Goal: Navigation & Orientation: Find specific page/section

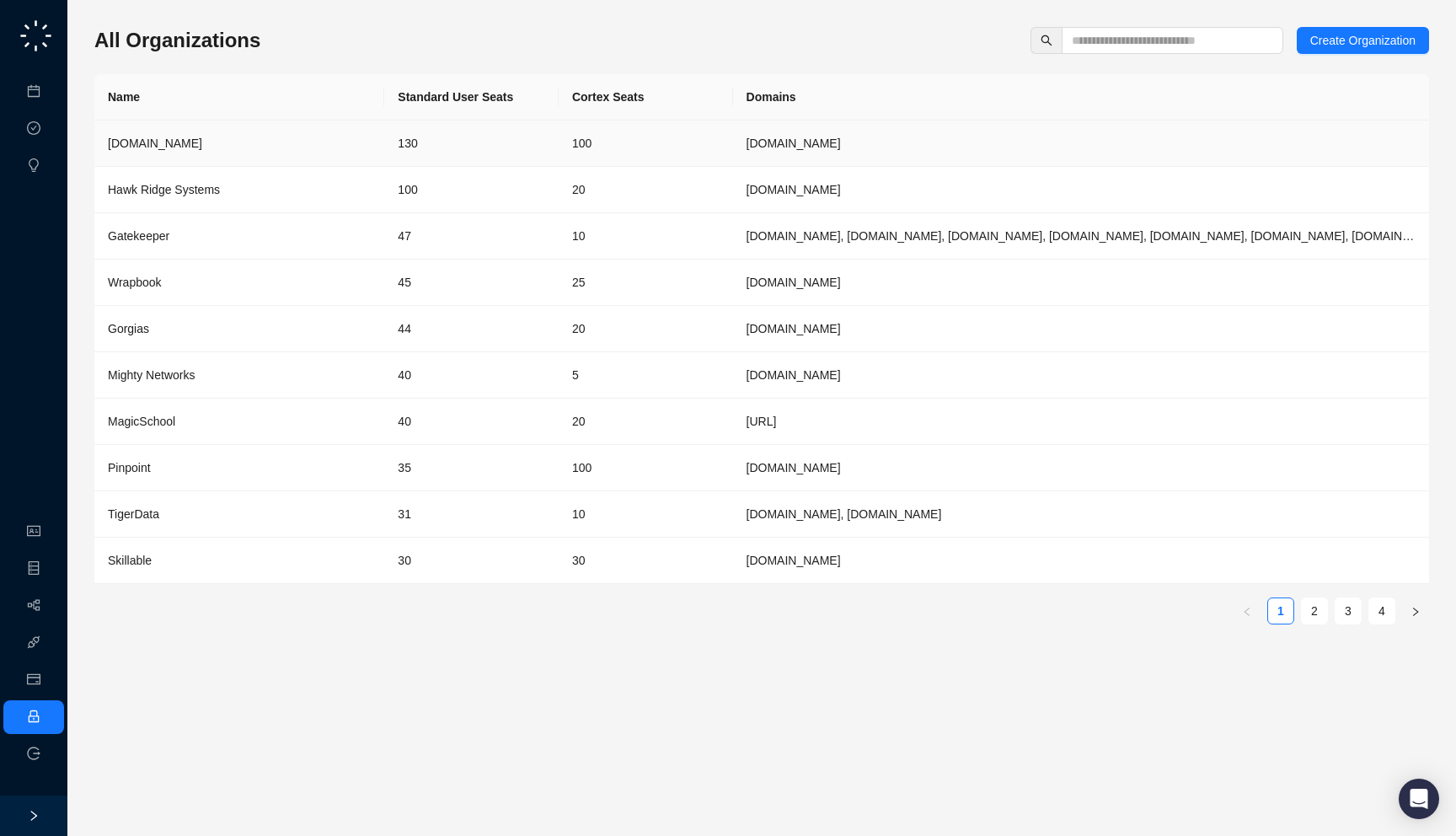
click at [358, 136] on div "[DOMAIN_NAME]" at bounding box center [239, 143] width 263 height 19
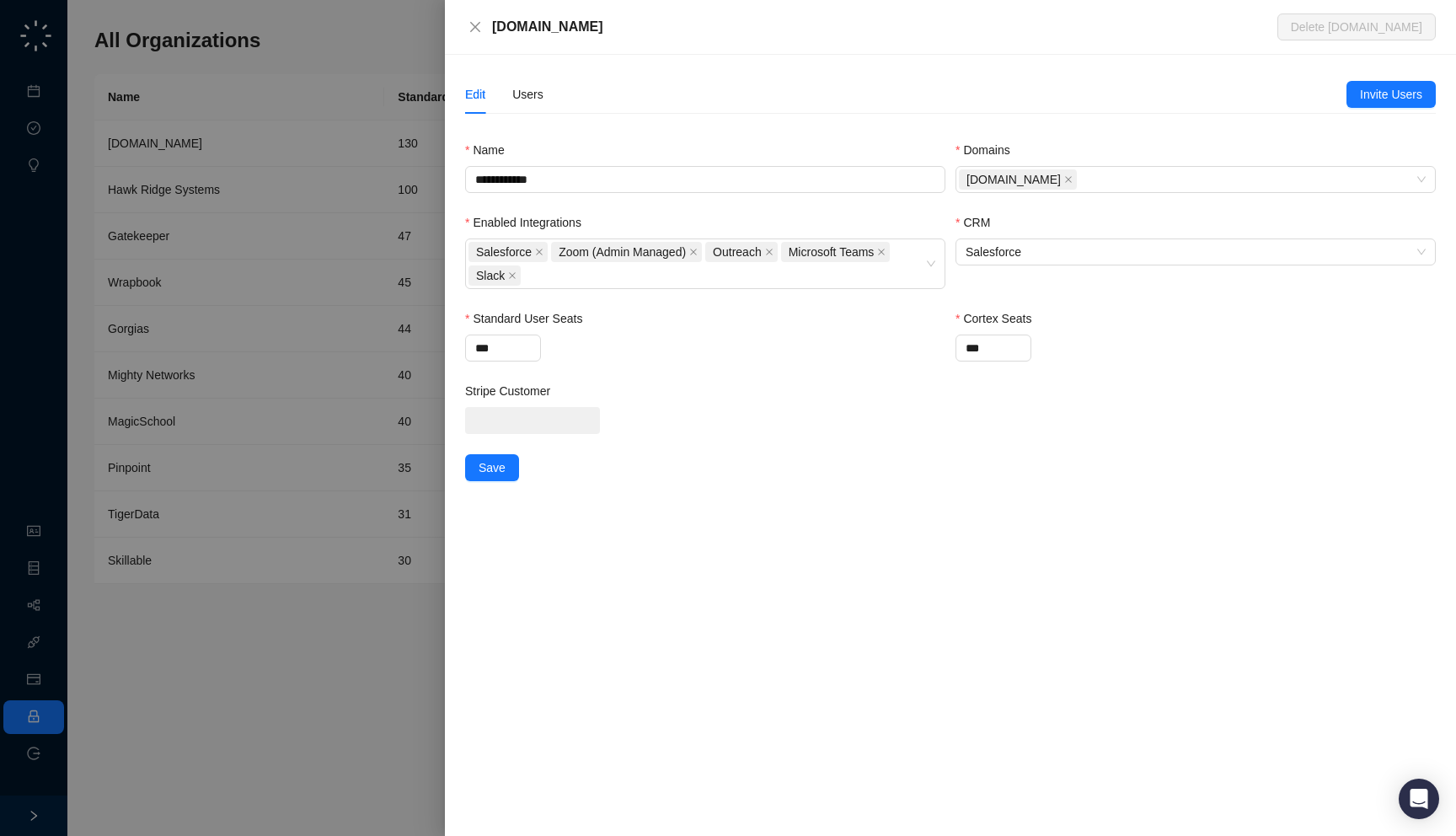
click at [669, 34] on div "Synthesia.io" at bounding box center [884, 27] width 785 height 20
click at [548, 84] on div "Edit Users" at bounding box center [905, 94] width 881 height 39
click at [539, 92] on div "Users" at bounding box center [527, 94] width 31 height 19
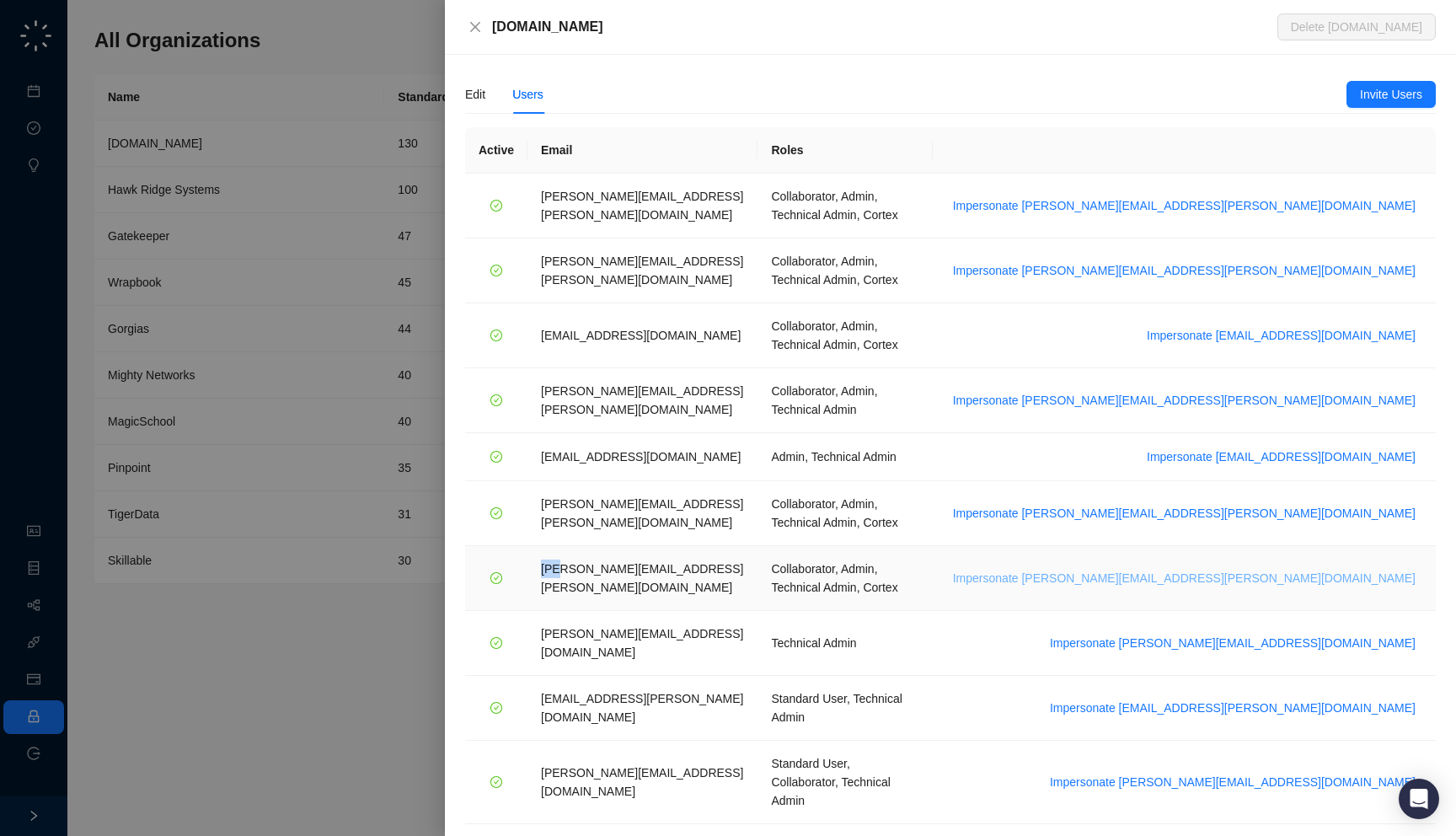
click at [1231, 569] on span "Impersonate tom.barber@synthesia.io" at bounding box center [1185, 578] width 463 height 19
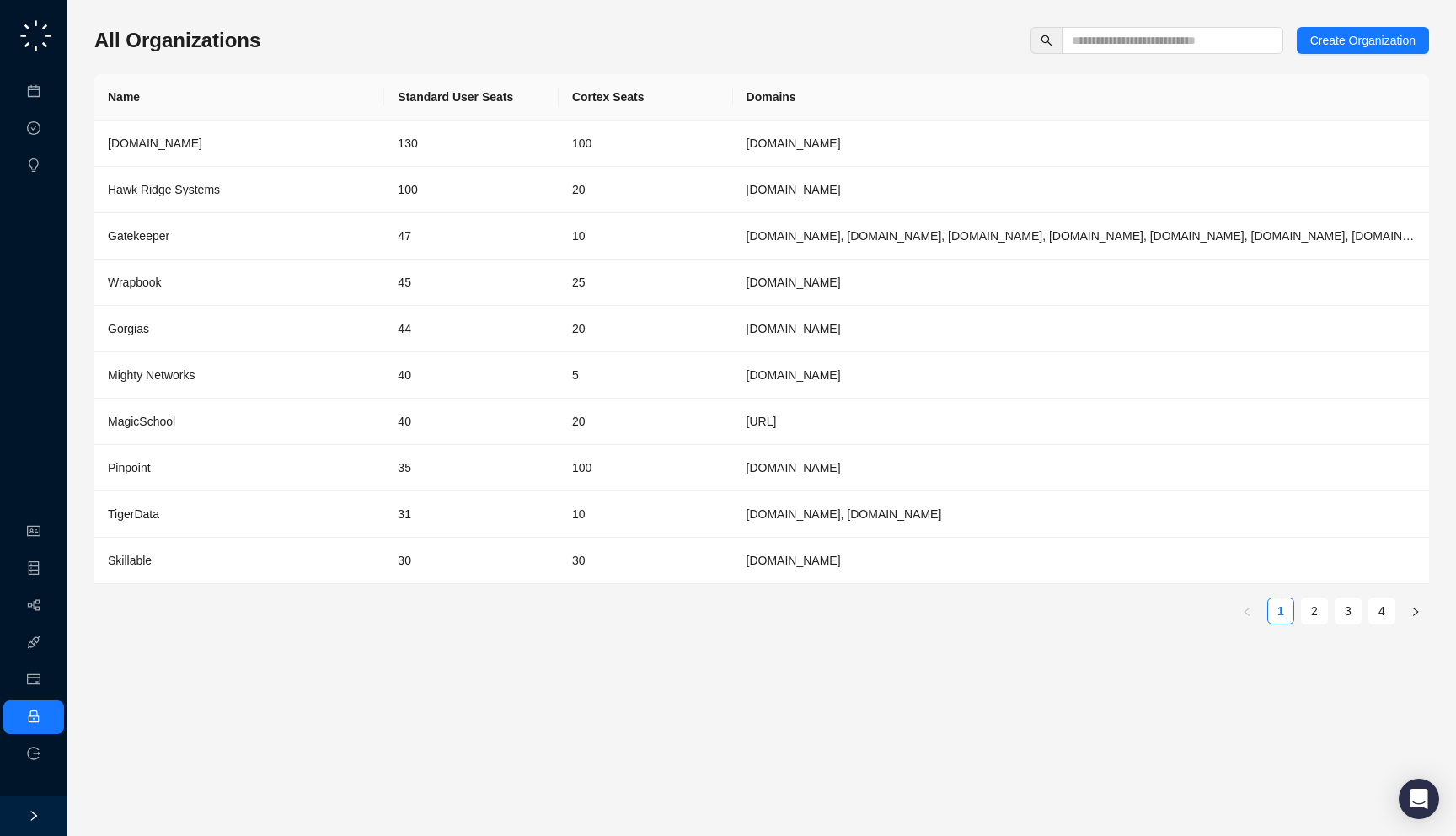
click at [27, 549] on ul "Organization Object Manager Workflows Integrations Usage & Billing Employee Log…" at bounding box center [34, 643] width 68 height 263
click at [49, 573] on link "Object Manager" at bounding box center [91, 568] width 84 height 13
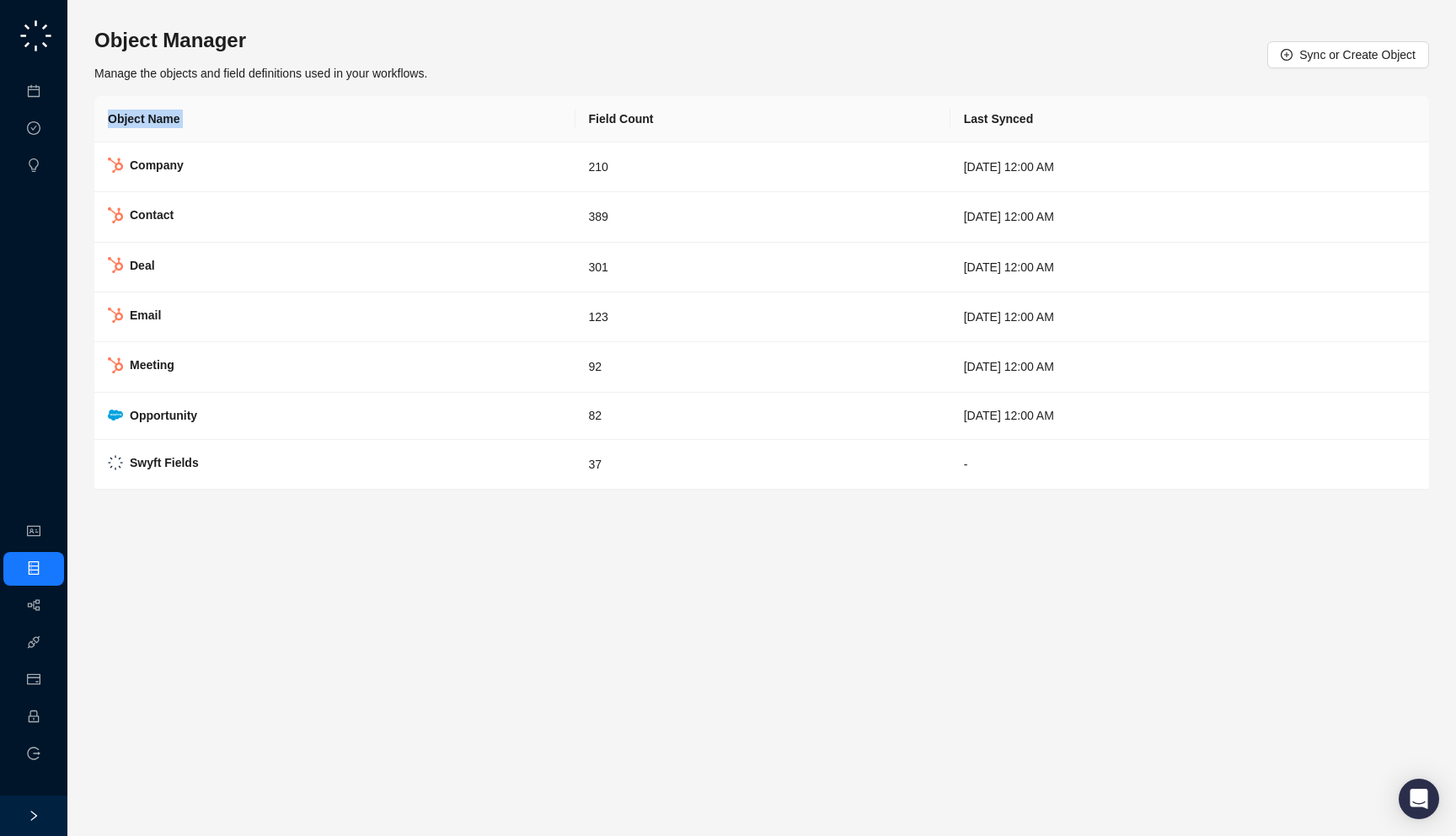
drag, startPoint x: 485, startPoint y: 80, endPoint x: 474, endPoint y: 96, distance: 19.4
click at [474, 96] on div "Object Manager Manage the objects and field definitions used in your workflows.…" at bounding box center [762, 258] width 1348 height 462
click at [484, 80] on div "Object Manager Manage the objects and field definitions used in your workflows.…" at bounding box center [761, 54] width 1335 height 56
click at [49, 613] on link "Workflows" at bounding box center [76, 606] width 54 height 13
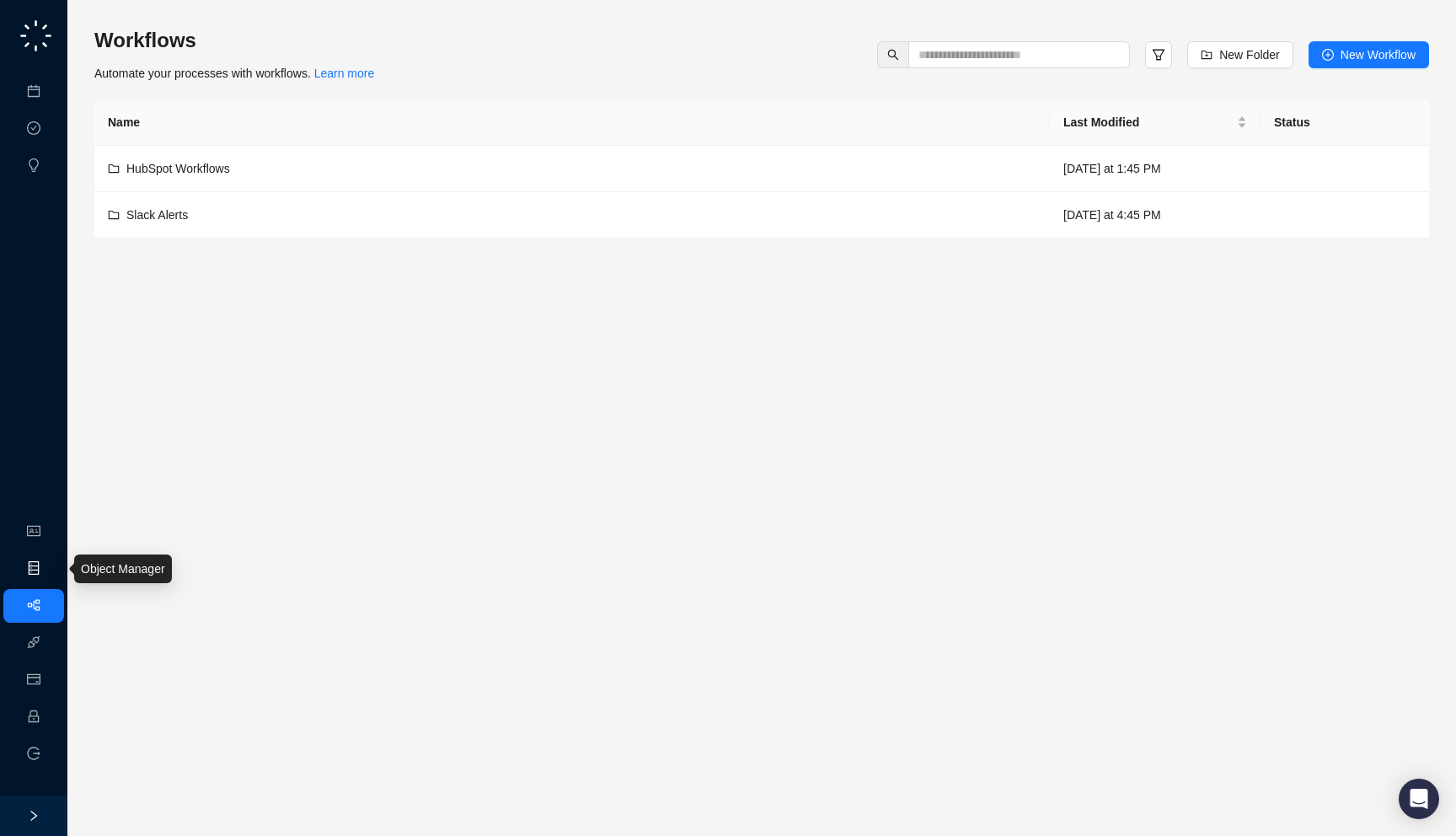
click at [49, 562] on link "Object Manager" at bounding box center [91, 568] width 84 height 13
